Goal: Use online tool/utility: Utilize a website feature to perform a specific function

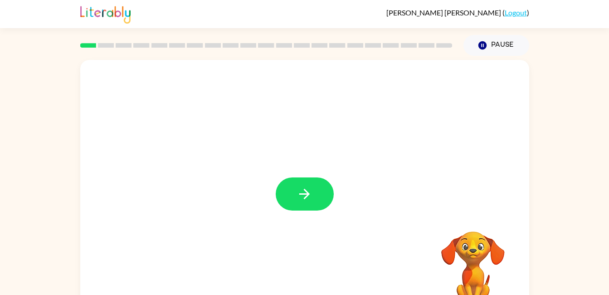
click at [300, 194] on icon "button" at bounding box center [304, 194] width 10 height 10
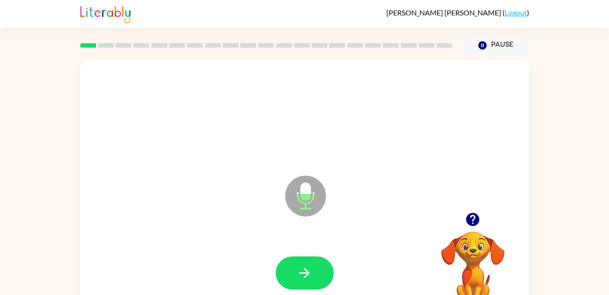
click at [306, 272] on icon "button" at bounding box center [304, 272] width 10 height 10
click at [308, 268] on icon "button" at bounding box center [304, 273] width 16 height 16
click at [299, 270] on icon "button" at bounding box center [304, 273] width 16 height 16
click at [297, 274] on icon "button" at bounding box center [304, 273] width 16 height 16
click at [303, 279] on icon "button" at bounding box center [304, 273] width 16 height 16
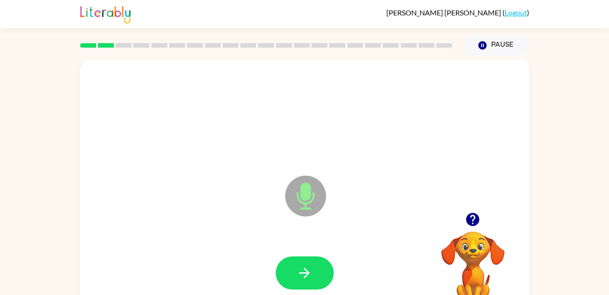
click at [300, 268] on icon "button" at bounding box center [304, 273] width 16 height 16
click at [303, 276] on icon "button" at bounding box center [304, 273] width 16 height 16
click at [301, 275] on icon "button" at bounding box center [304, 273] width 16 height 16
click at [300, 268] on icon "button" at bounding box center [304, 273] width 16 height 16
click at [299, 271] on icon "button" at bounding box center [304, 273] width 16 height 16
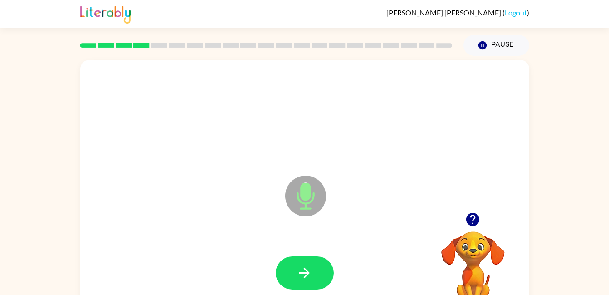
click at [298, 271] on icon "button" at bounding box center [304, 273] width 16 height 16
click at [311, 266] on icon "button" at bounding box center [304, 273] width 16 height 16
